Goal: Task Accomplishment & Management: Complete application form

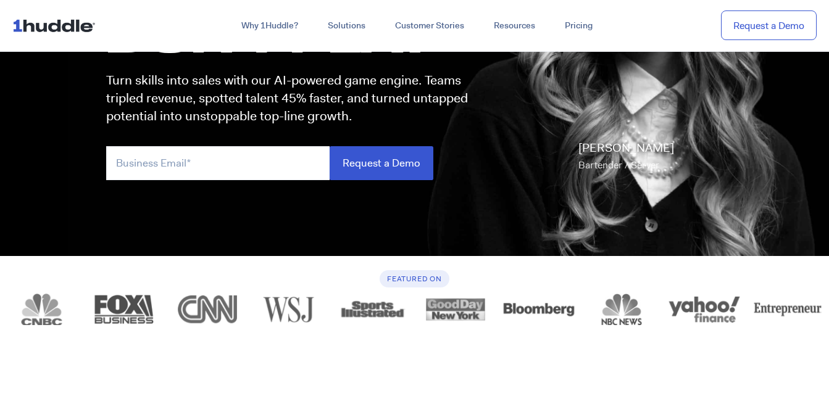
scroll to position [212, 0]
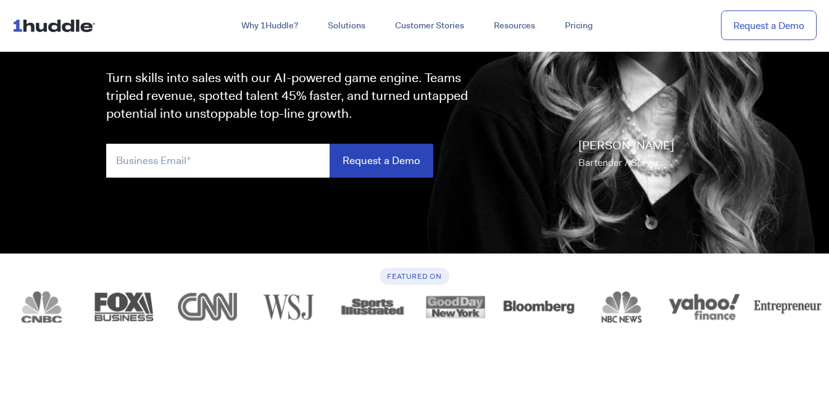
click at [387, 150] on input "Request a Demo" at bounding box center [381, 161] width 104 height 34
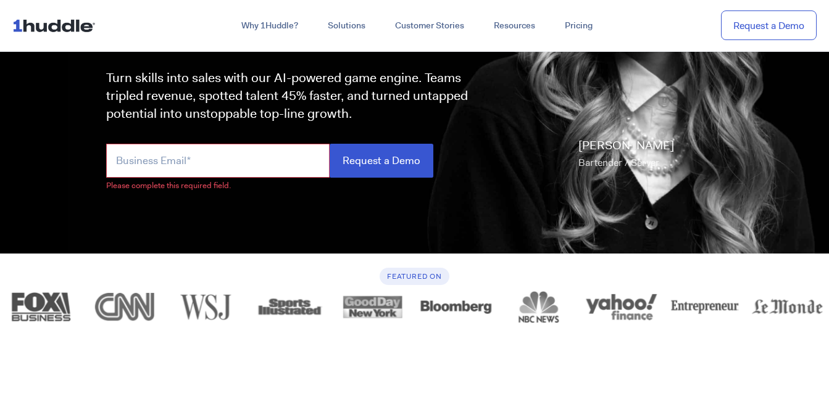
click at [251, 160] on input "email" at bounding box center [217, 161] width 223 height 34
click at [244, 113] on p "Turn skills into sales with our AI-powered game engine. Teams tripled revenue, …" at bounding box center [292, 96] width 373 height 54
